Goal: Transaction & Acquisition: Purchase product/service

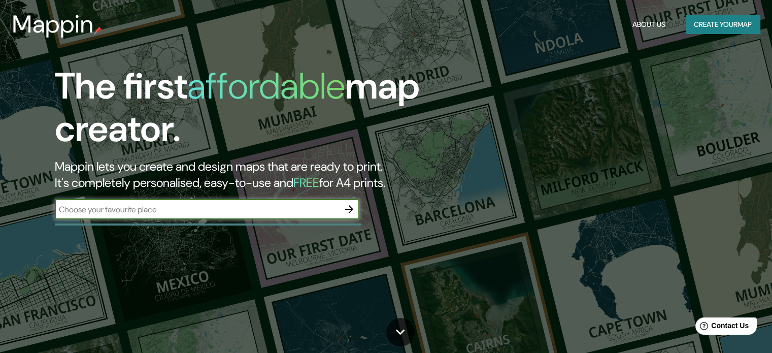
click at [291, 205] on input "text" at bounding box center [197, 209] width 284 height 12
type input "[GEOGRAPHIC_DATA]"
click at [349, 210] on icon "button" at bounding box center [349, 209] width 12 height 12
click at [126, 208] on input "text" at bounding box center [197, 209] width 284 height 12
type input "[GEOGRAPHIC_DATA], [GEOGRAPHIC_DATA]"
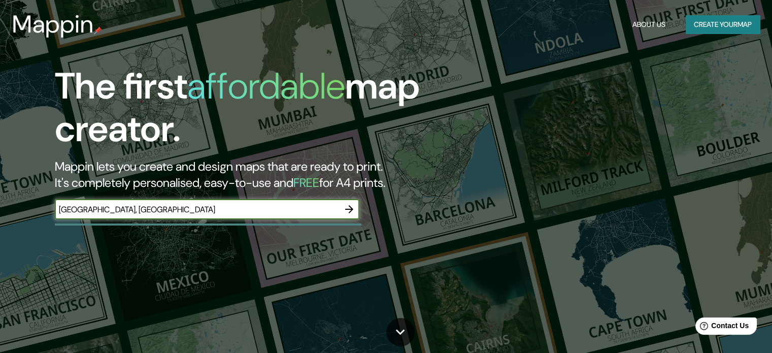
click at [341, 210] on button "button" at bounding box center [349, 209] width 20 height 20
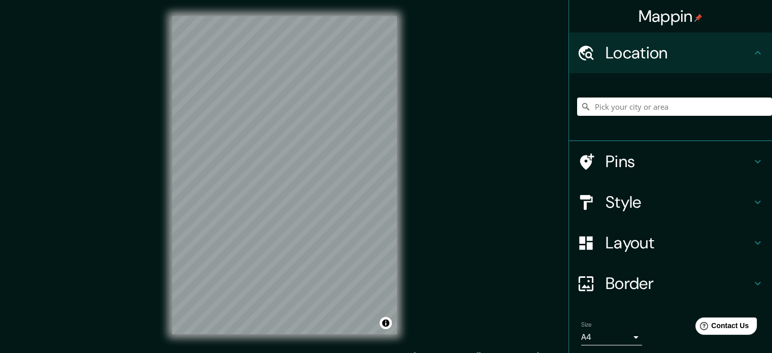
click at [436, 90] on div "Mappin Location Pins Style Layout Border Choose a border. Hint : you can make l…" at bounding box center [386, 183] width 772 height 366
click at [653, 109] on input "Pick your city or area" at bounding box center [674, 106] width 195 height 18
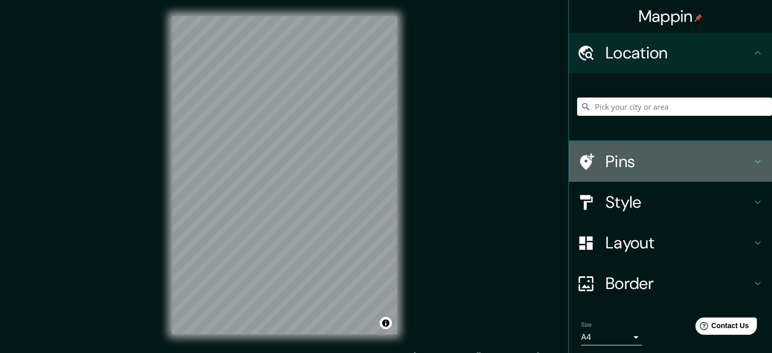
click at [630, 155] on h4 "Pins" at bounding box center [678, 161] width 146 height 20
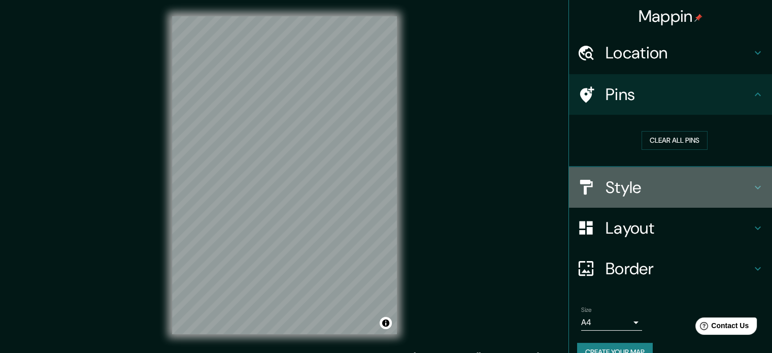
click at [620, 180] on h4 "Style" at bounding box center [678, 187] width 146 height 20
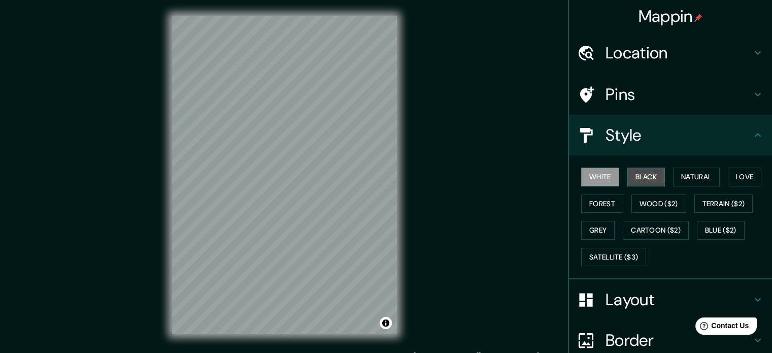
click at [635, 182] on button "Black" at bounding box center [646, 176] width 38 height 19
click at [590, 180] on button "White" at bounding box center [600, 176] width 38 height 19
click at [688, 179] on button "Natural" at bounding box center [696, 176] width 47 height 19
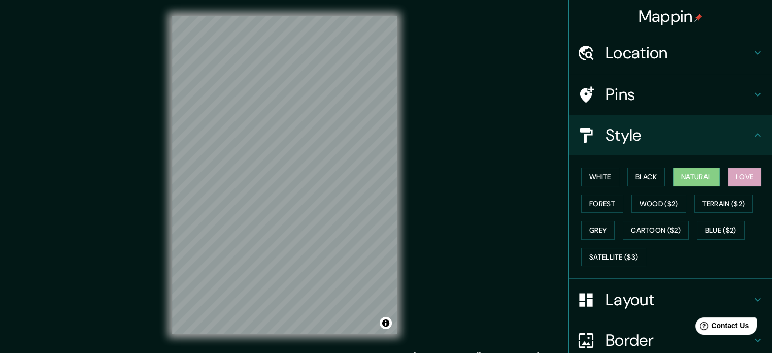
click at [736, 178] on button "Love" at bounding box center [743, 176] width 33 height 19
click at [694, 177] on button "Natural" at bounding box center [696, 176] width 47 height 19
click at [655, 194] on button "Wood ($2)" at bounding box center [658, 203] width 55 height 19
click at [675, 180] on button "Natural" at bounding box center [696, 176] width 47 height 19
click at [608, 201] on button "Forest" at bounding box center [602, 203] width 42 height 19
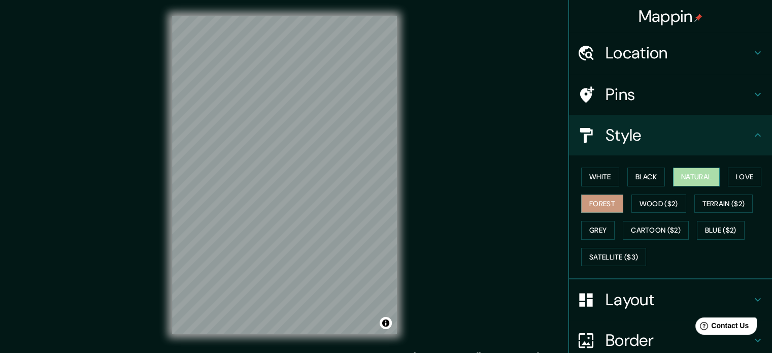
click at [683, 181] on button "Natural" at bounding box center [696, 176] width 47 height 19
click at [590, 232] on button "Grey" at bounding box center [597, 230] width 33 height 19
click at [689, 180] on button "Natural" at bounding box center [696, 176] width 47 height 19
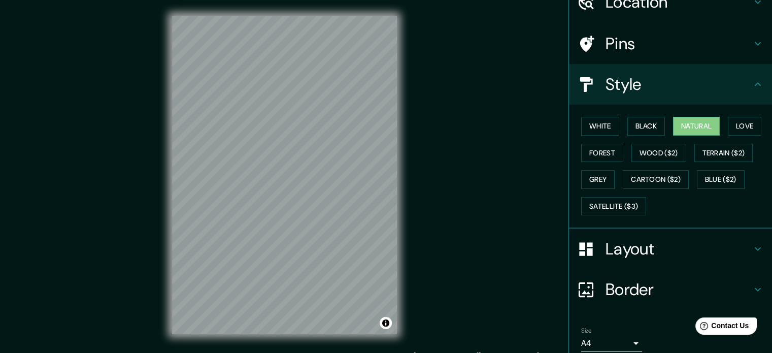
click at [665, 253] on h4 "Layout" at bounding box center [678, 248] width 146 height 20
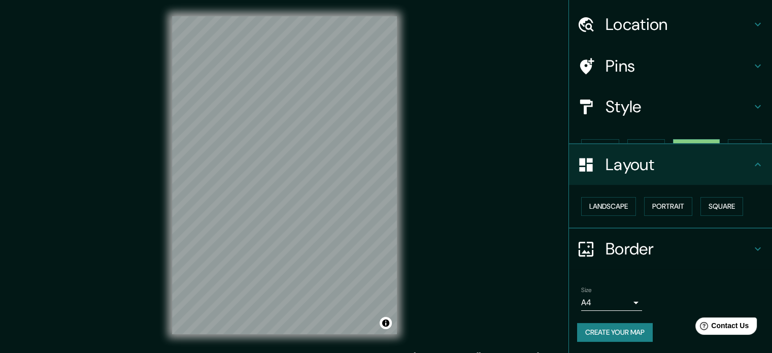
scroll to position [11, 0]
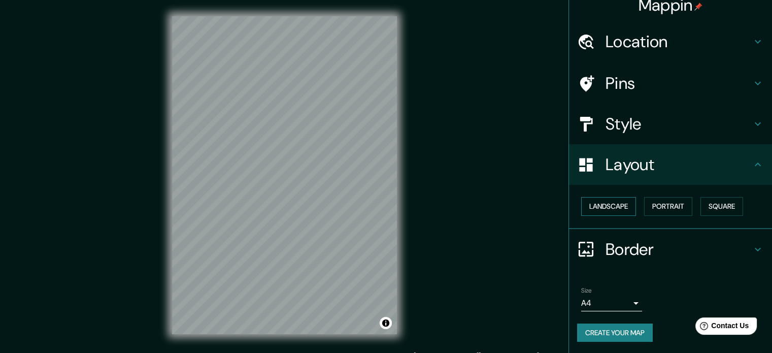
click at [606, 208] on button "Landscape" at bounding box center [608, 206] width 55 height 19
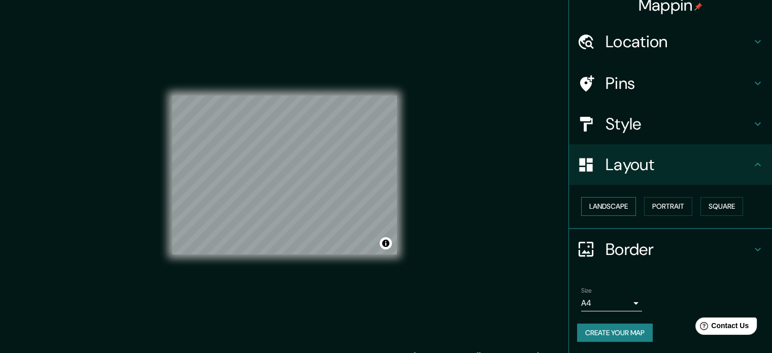
click at [606, 208] on button "Landscape" at bounding box center [608, 206] width 55 height 19
click at [653, 206] on button "Portrait" at bounding box center [668, 206] width 48 height 19
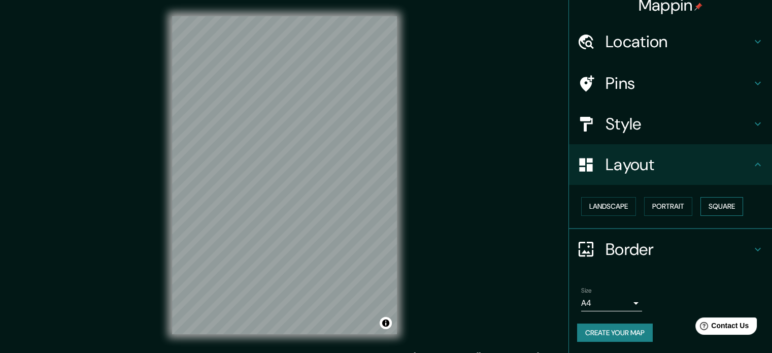
click at [728, 211] on button "Square" at bounding box center [721, 206] width 43 height 19
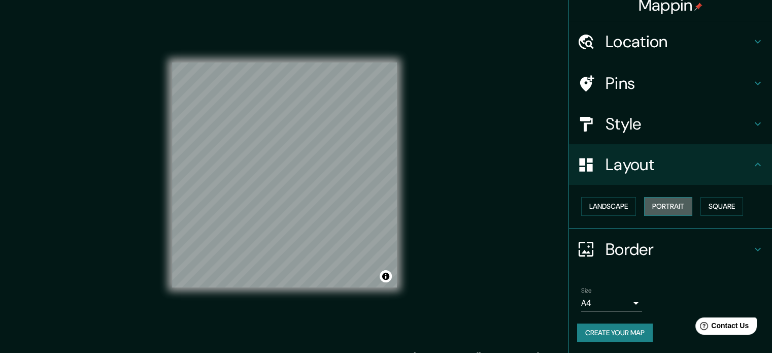
click at [669, 205] on button "Portrait" at bounding box center [668, 206] width 48 height 19
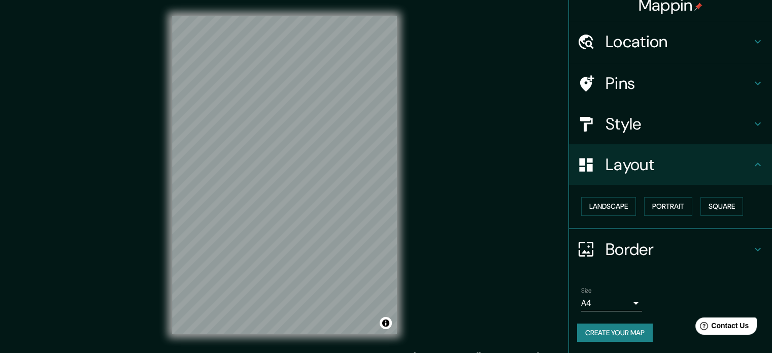
click at [619, 302] on body "Mappin Location Pins Style Layout Landscape Portrait Square Border Choose a bor…" at bounding box center [386, 176] width 772 height 353
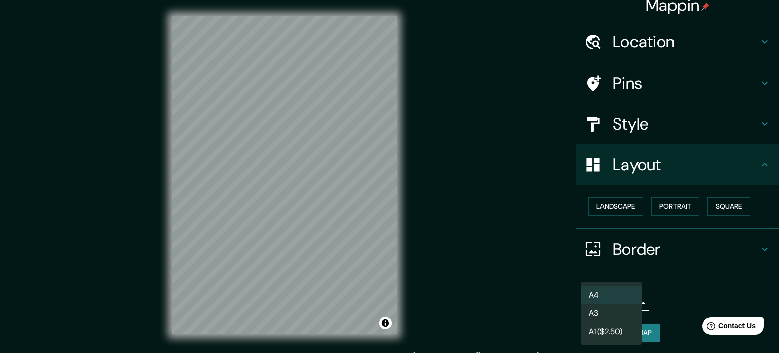
click at [611, 312] on li "A3" at bounding box center [611, 313] width 61 height 18
type input "a4"
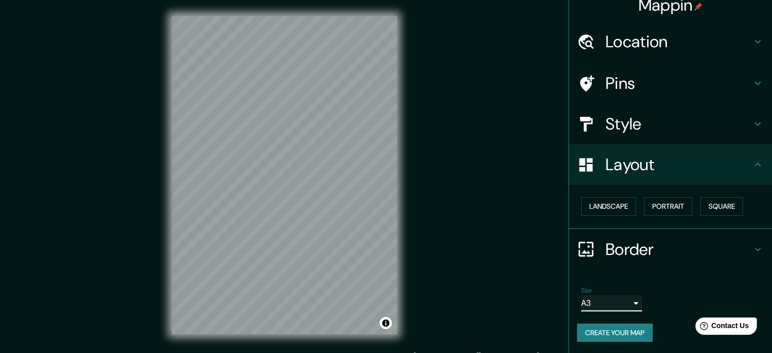
scroll to position [13, 0]
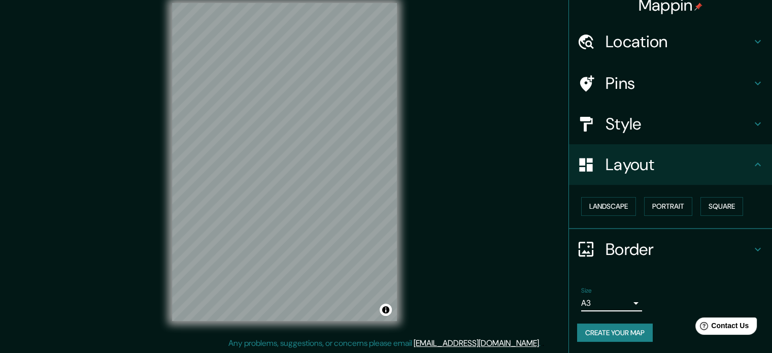
click at [614, 330] on button "Create your map" at bounding box center [615, 332] width 76 height 19
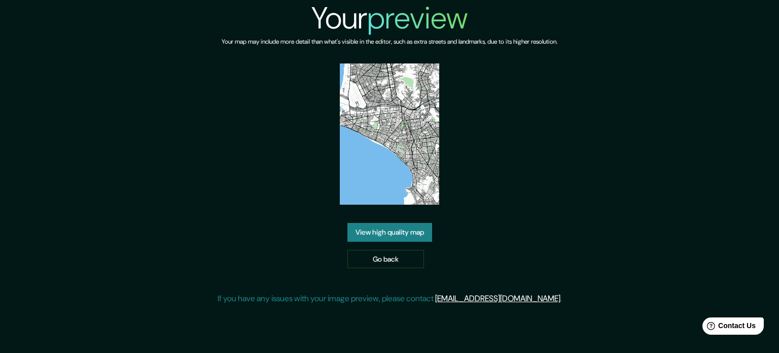
click at [407, 185] on img at bounding box center [390, 133] width 100 height 141
drag, startPoint x: 407, startPoint y: 185, endPoint x: 397, endPoint y: 197, distance: 15.5
drag, startPoint x: 397, startPoint y: 197, endPoint x: 386, endPoint y: 231, distance: 35.8
click at [386, 231] on link "View high quality map" at bounding box center [389, 232] width 85 height 19
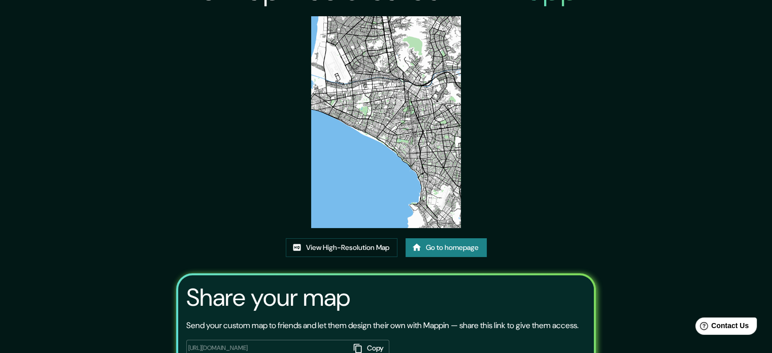
scroll to position [101, 0]
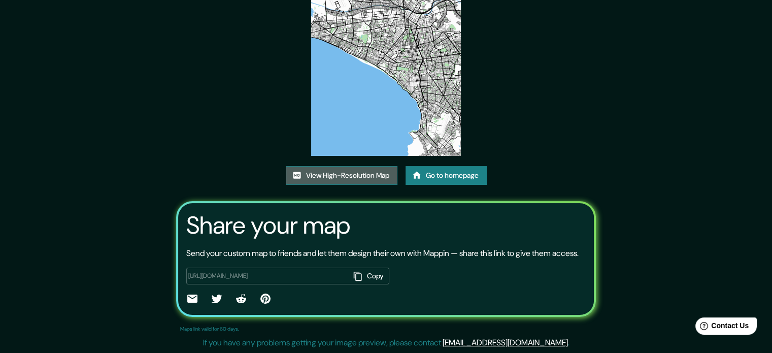
click at [351, 177] on link "View High-Resolution Map" at bounding box center [342, 175] width 112 height 19
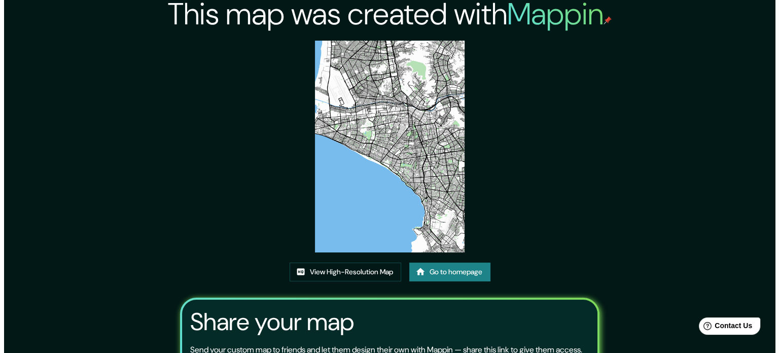
scroll to position [0, 0]
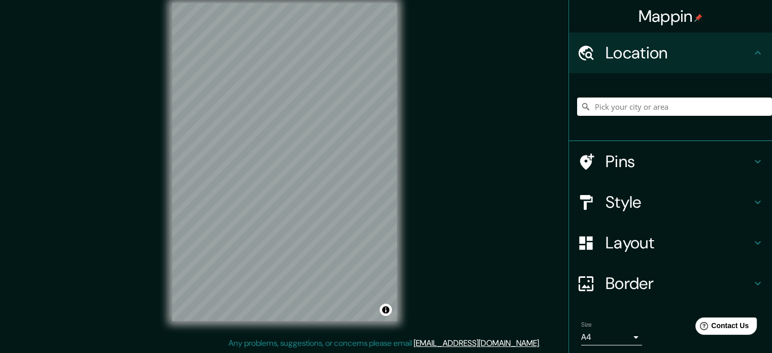
click at [473, 142] on div "Mappin Location Pins Style Layout Border Choose a border. Hint : you can make l…" at bounding box center [386, 170] width 772 height 366
click at [693, 154] on h4 "Pins" at bounding box center [678, 161] width 146 height 20
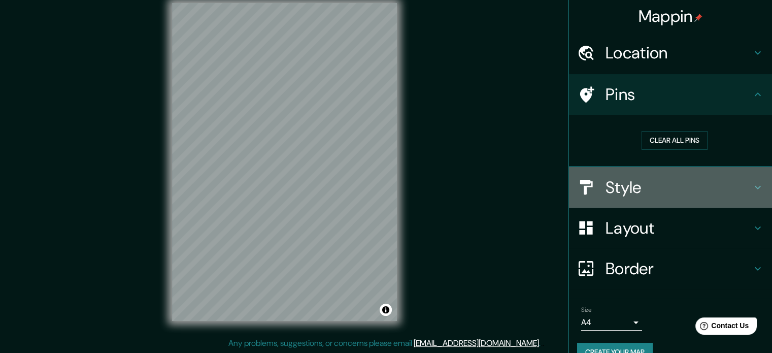
click at [662, 170] on div "Style" at bounding box center [670, 187] width 203 height 41
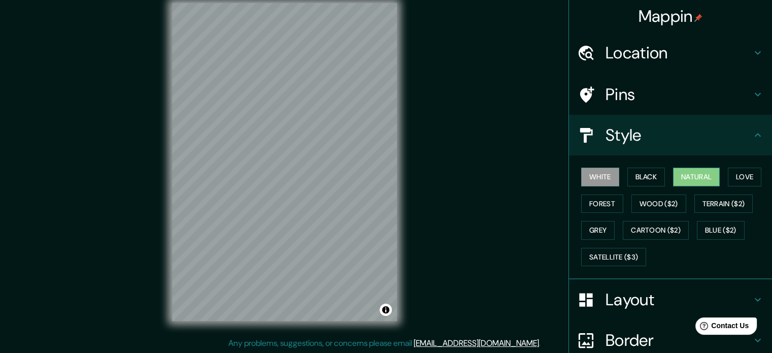
click at [689, 168] on button "Natural" at bounding box center [696, 176] width 47 height 19
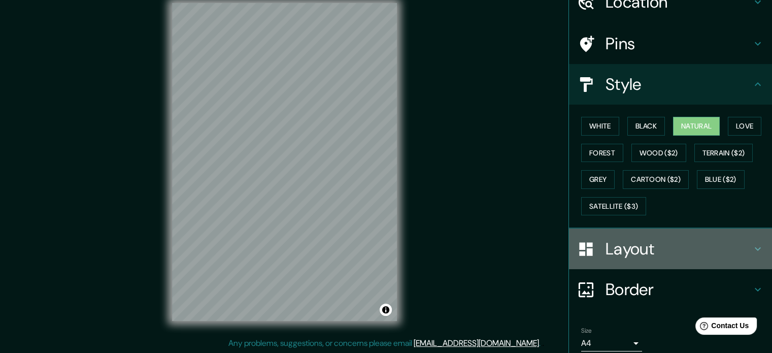
click at [657, 247] on h4 "Layout" at bounding box center [678, 248] width 146 height 20
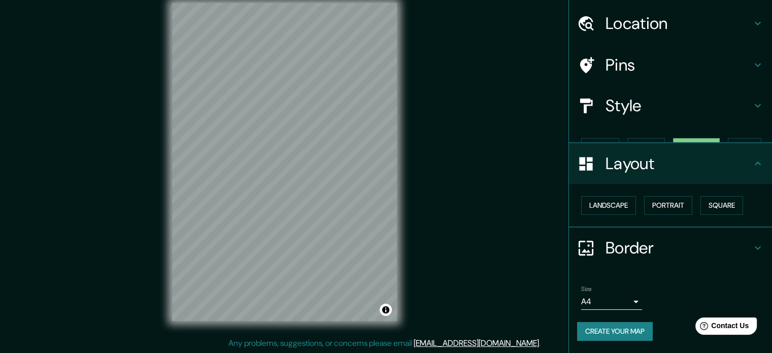
scroll to position [11, 0]
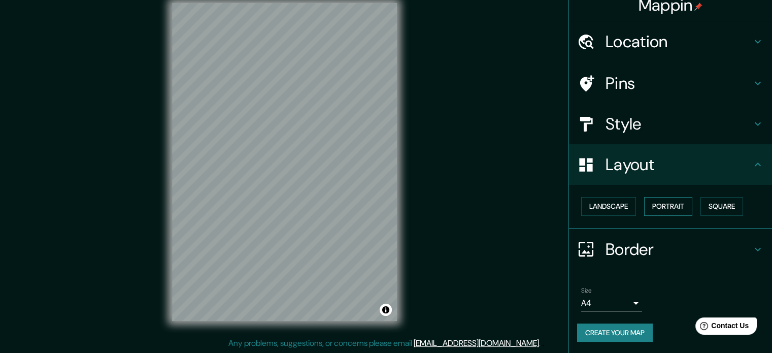
click at [678, 206] on button "Portrait" at bounding box center [668, 206] width 48 height 19
click at [633, 207] on div "Landscape Portrait Square" at bounding box center [674, 206] width 195 height 27
click at [613, 208] on button "Landscape" at bounding box center [608, 206] width 55 height 19
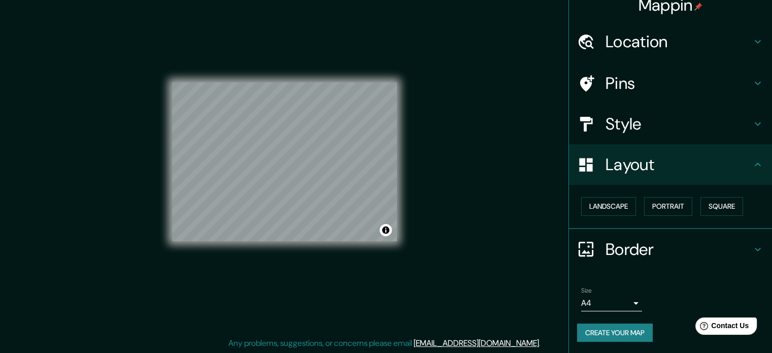
click at [614, 294] on body "Mappin Location Pins Style Layout Landscape Portrait Square Border Choose a bor…" at bounding box center [386, 163] width 772 height 353
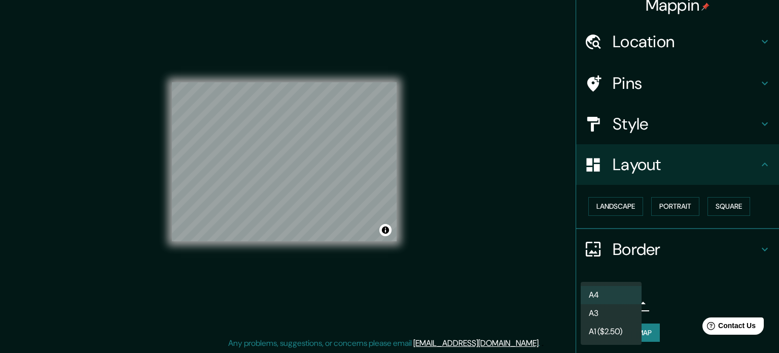
click at [609, 312] on li "A3" at bounding box center [611, 313] width 61 height 18
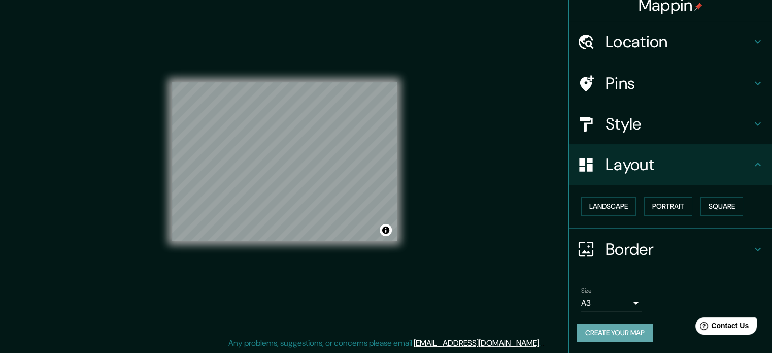
click at [628, 334] on button "Create your map" at bounding box center [615, 332] width 76 height 19
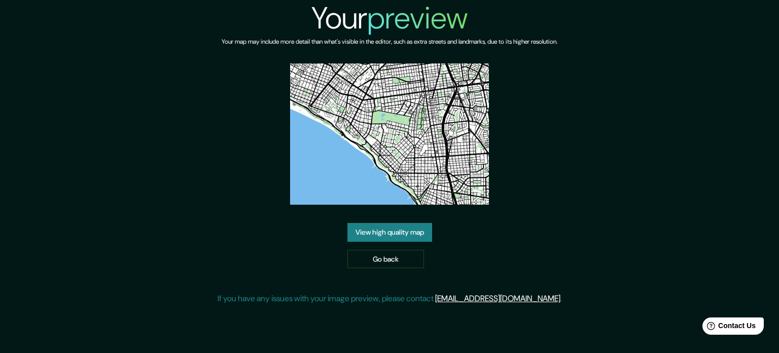
click at [420, 231] on link "View high quality map" at bounding box center [389, 232] width 85 height 19
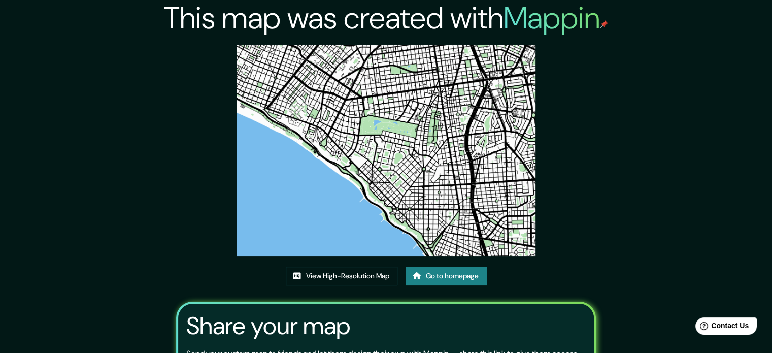
click at [374, 273] on link "View High-Resolution Map" at bounding box center [342, 275] width 112 height 19
